Goal: Navigation & Orientation: Find specific page/section

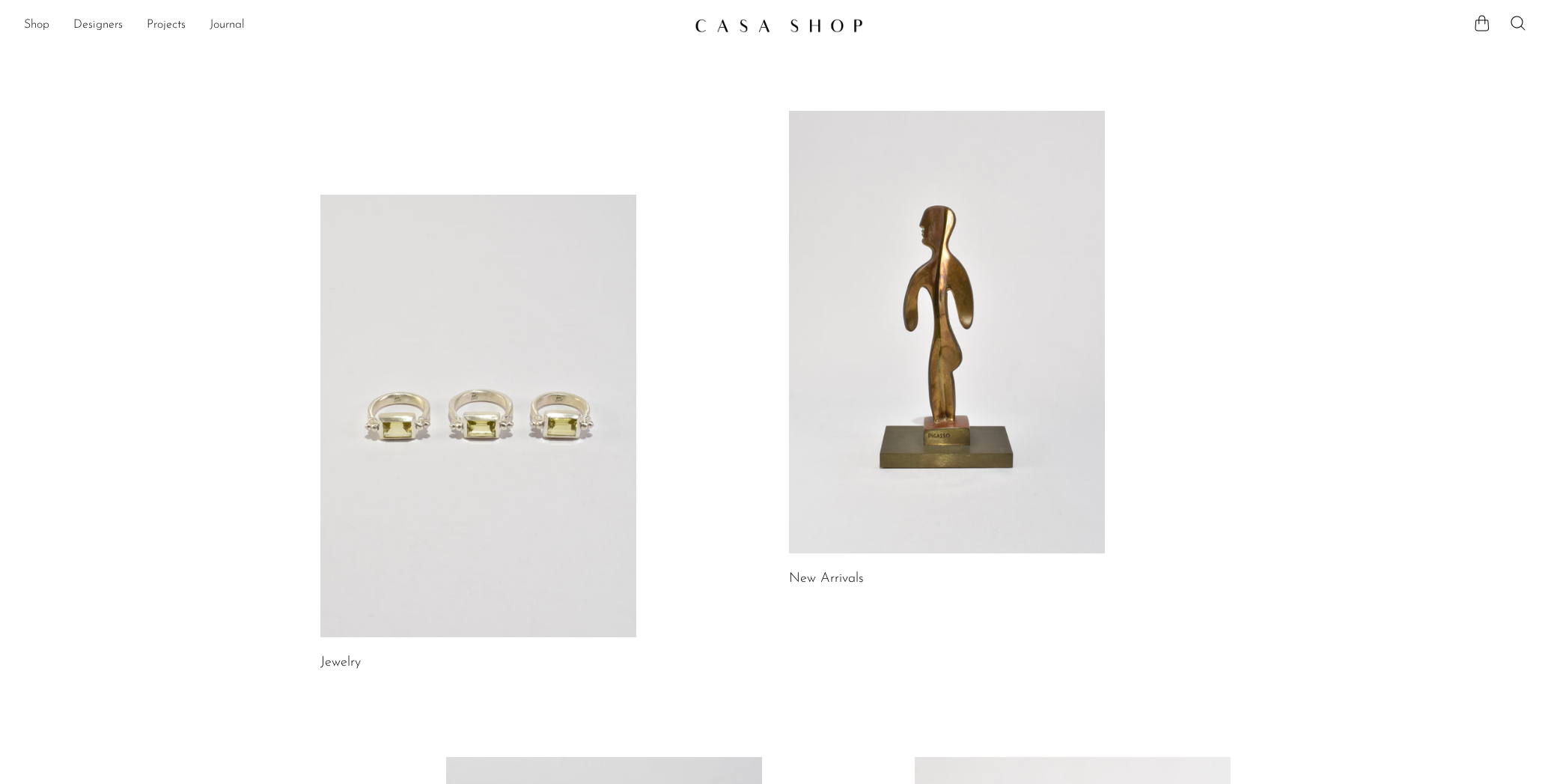
click at [491, 394] on link at bounding box center [478, 416] width 316 height 443
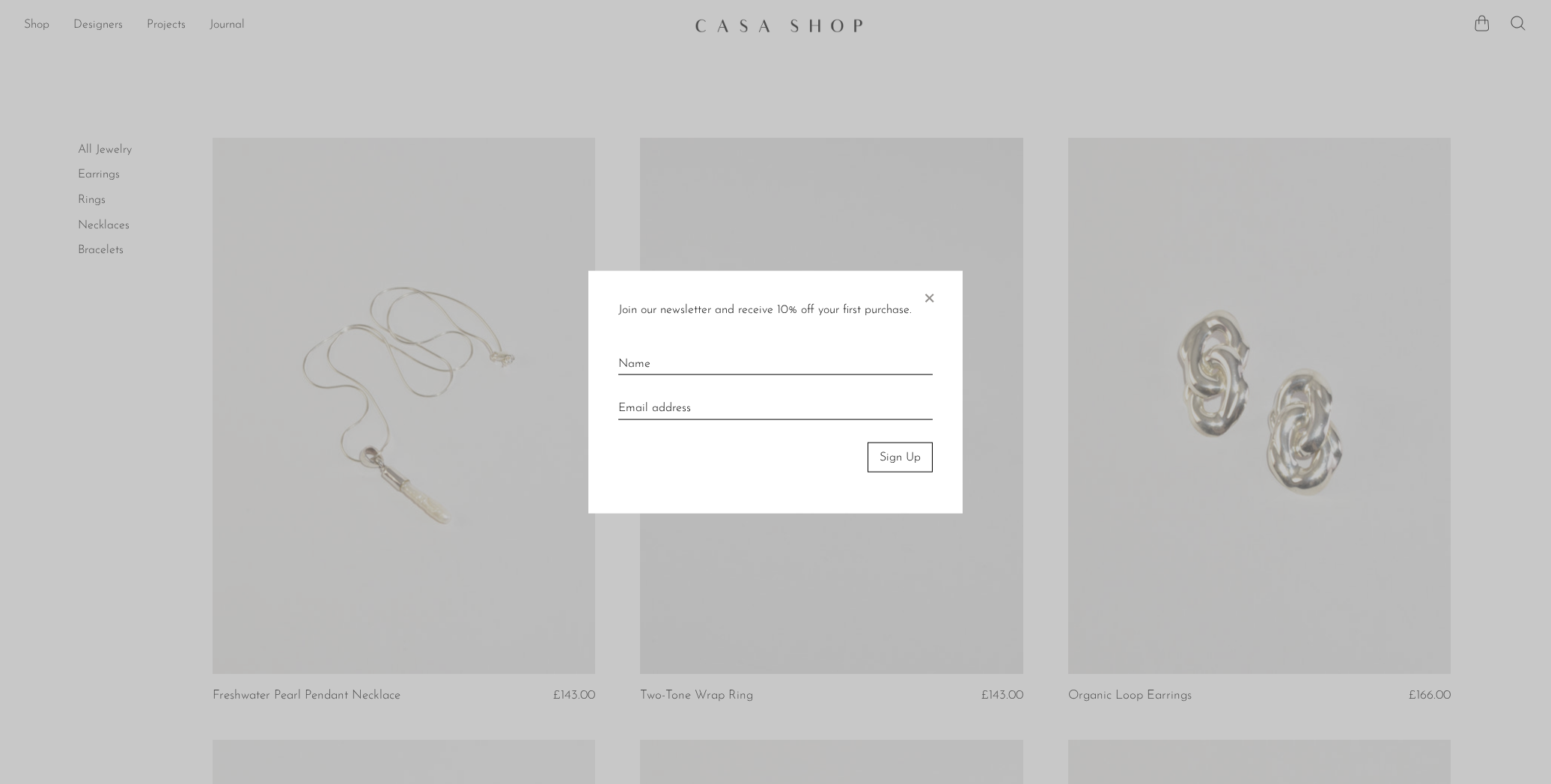
click at [105, 221] on div at bounding box center [776, 392] width 1551 height 784
click at [929, 294] on span "×" at bounding box center [929, 294] width 15 height 48
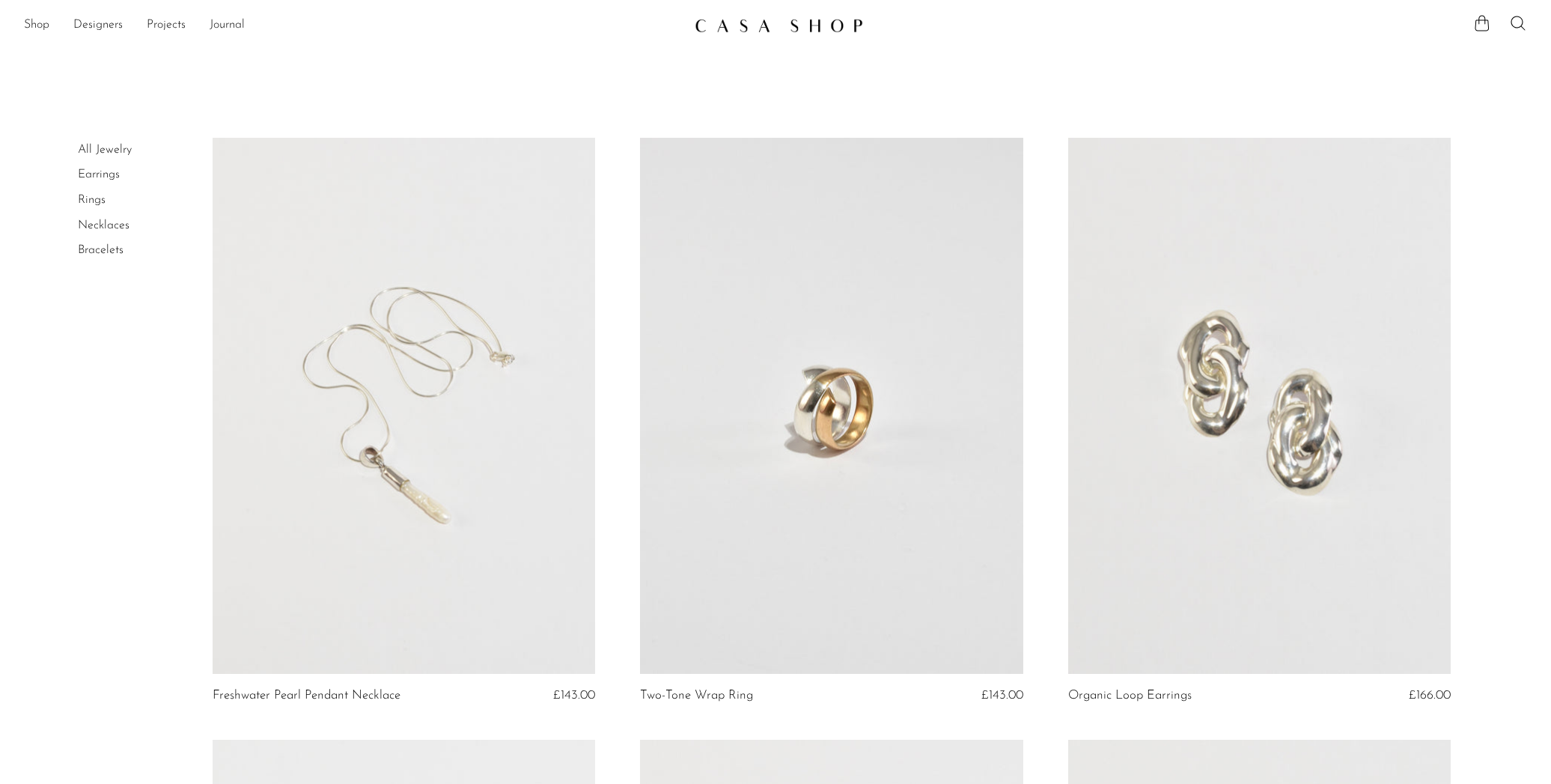
click at [107, 220] on link "Necklaces" at bounding box center [103, 225] width 52 height 12
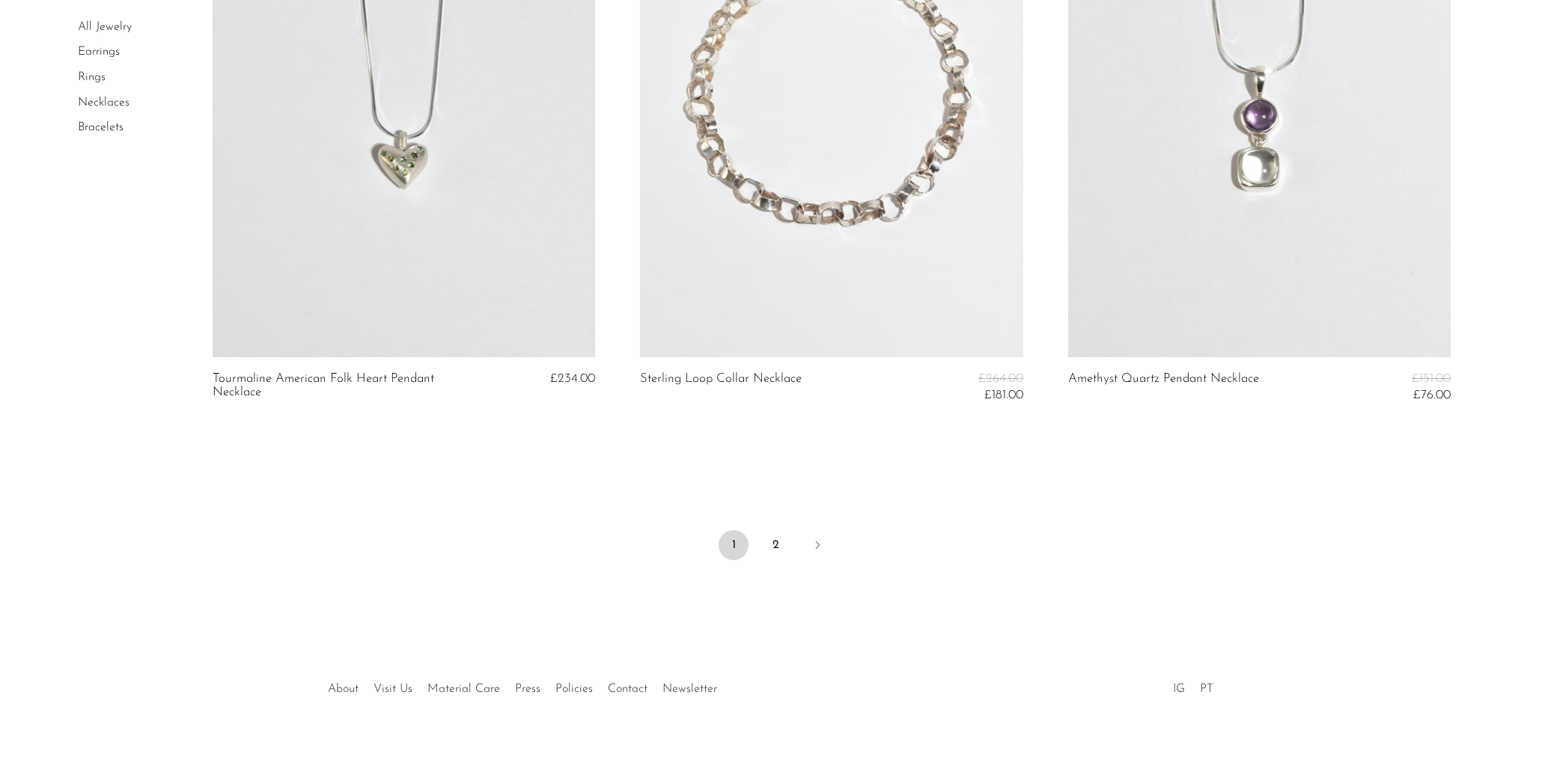
scroll to position [6940, 0]
click at [817, 541] on icon "Next" at bounding box center [817, 545] width 12 height 12
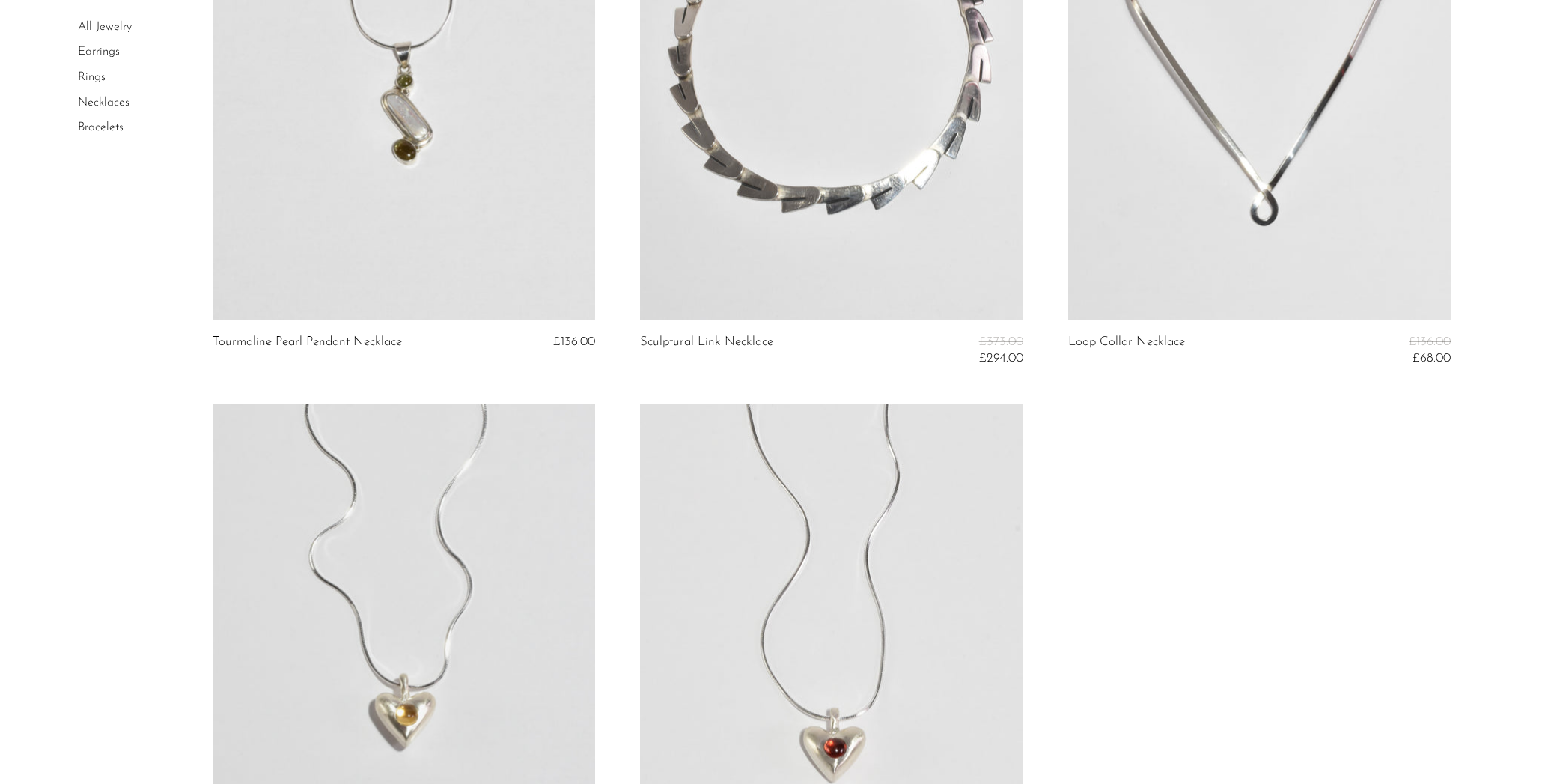
scroll to position [354, 0]
